Goal: Check status

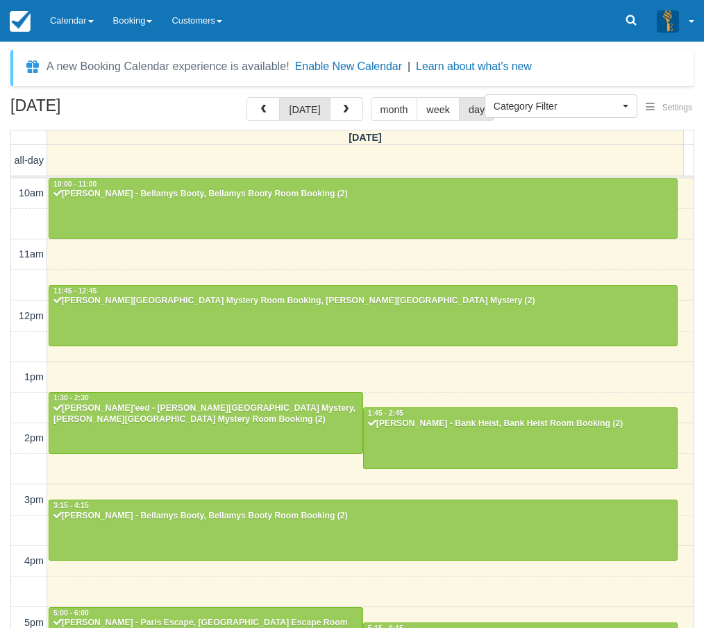
select select
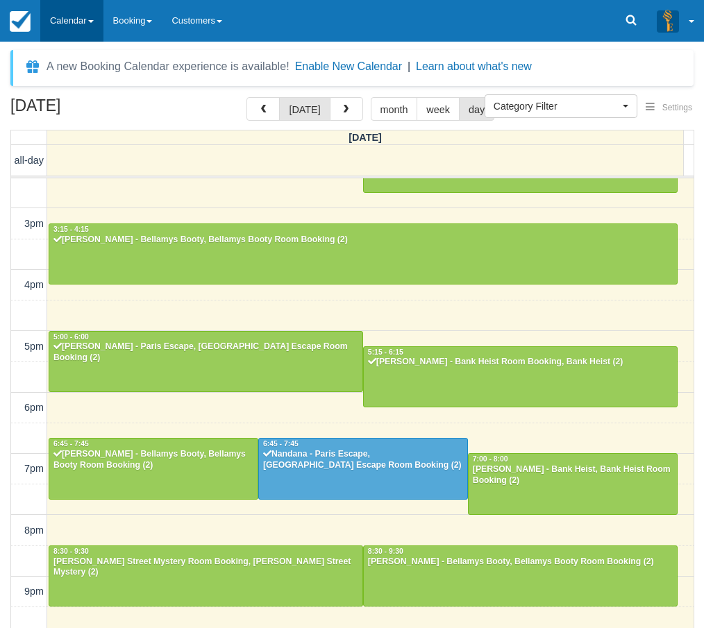
click at [62, 16] on link "Calendar" at bounding box center [71, 21] width 63 height 42
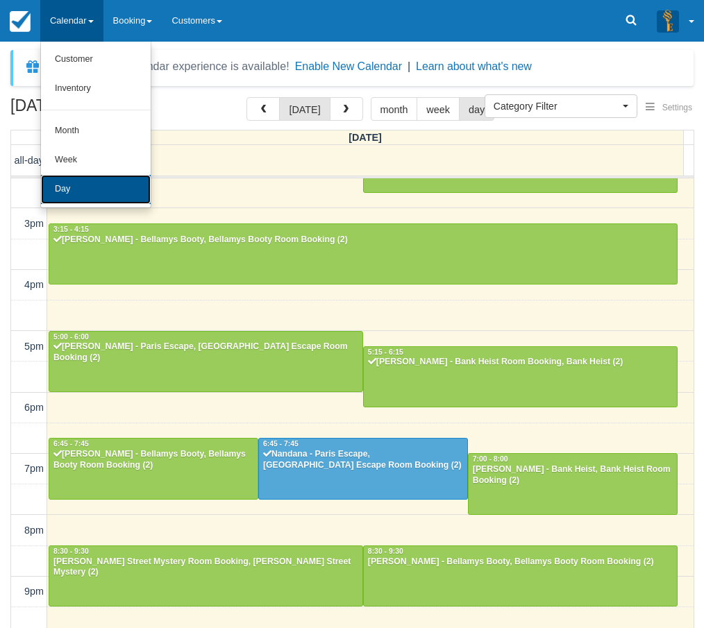
click at [76, 185] on link "Day" at bounding box center [96, 189] width 110 height 29
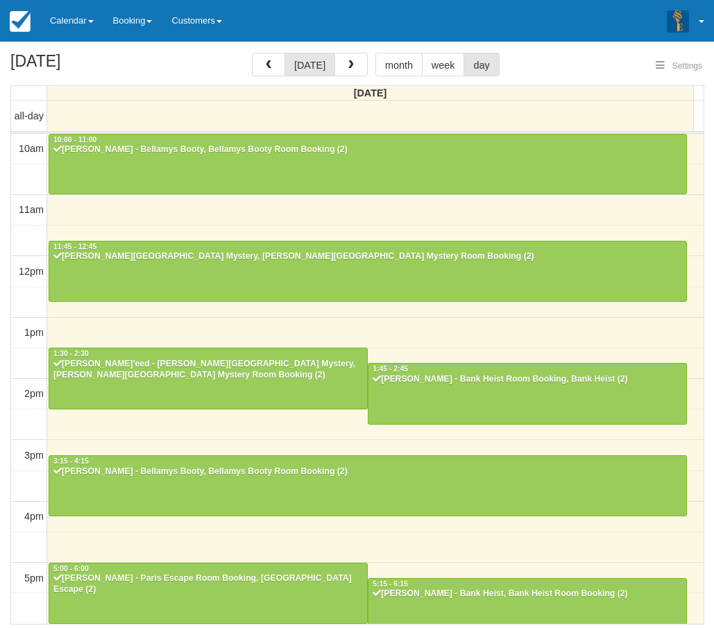
select select
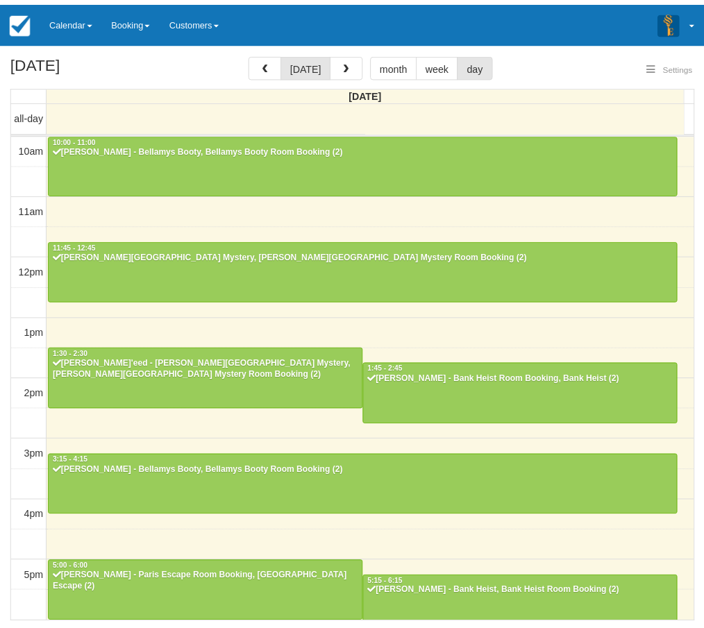
scroll to position [276, 0]
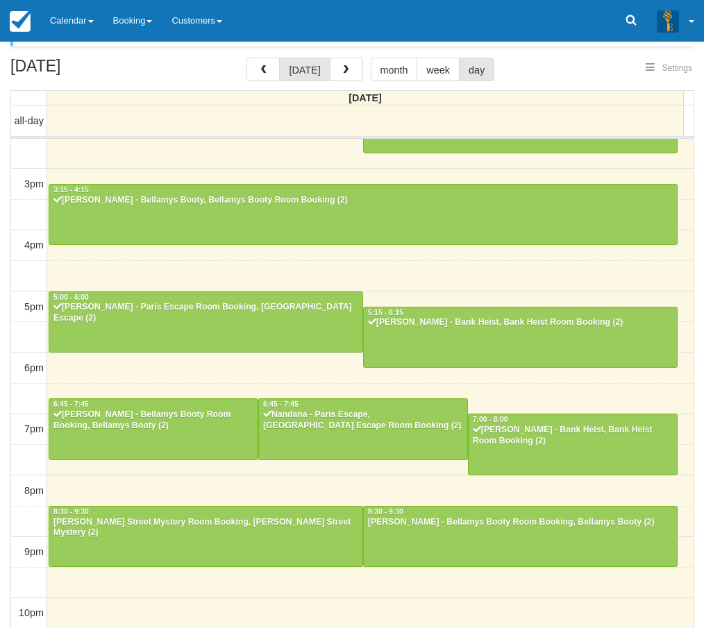
select select
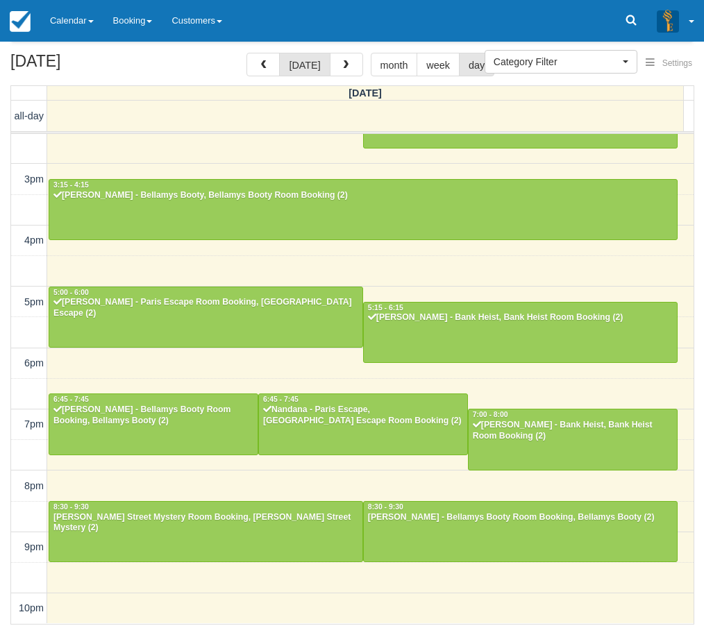
click at [3, 553] on div "[DATE] [DATE] month week day [DATE] all-day 10am 11am 12pm 1pm 2pm 3pm 4pm 5pm …" at bounding box center [352, 339] width 704 height 572
